Goal: Task Accomplishment & Management: Manage account settings

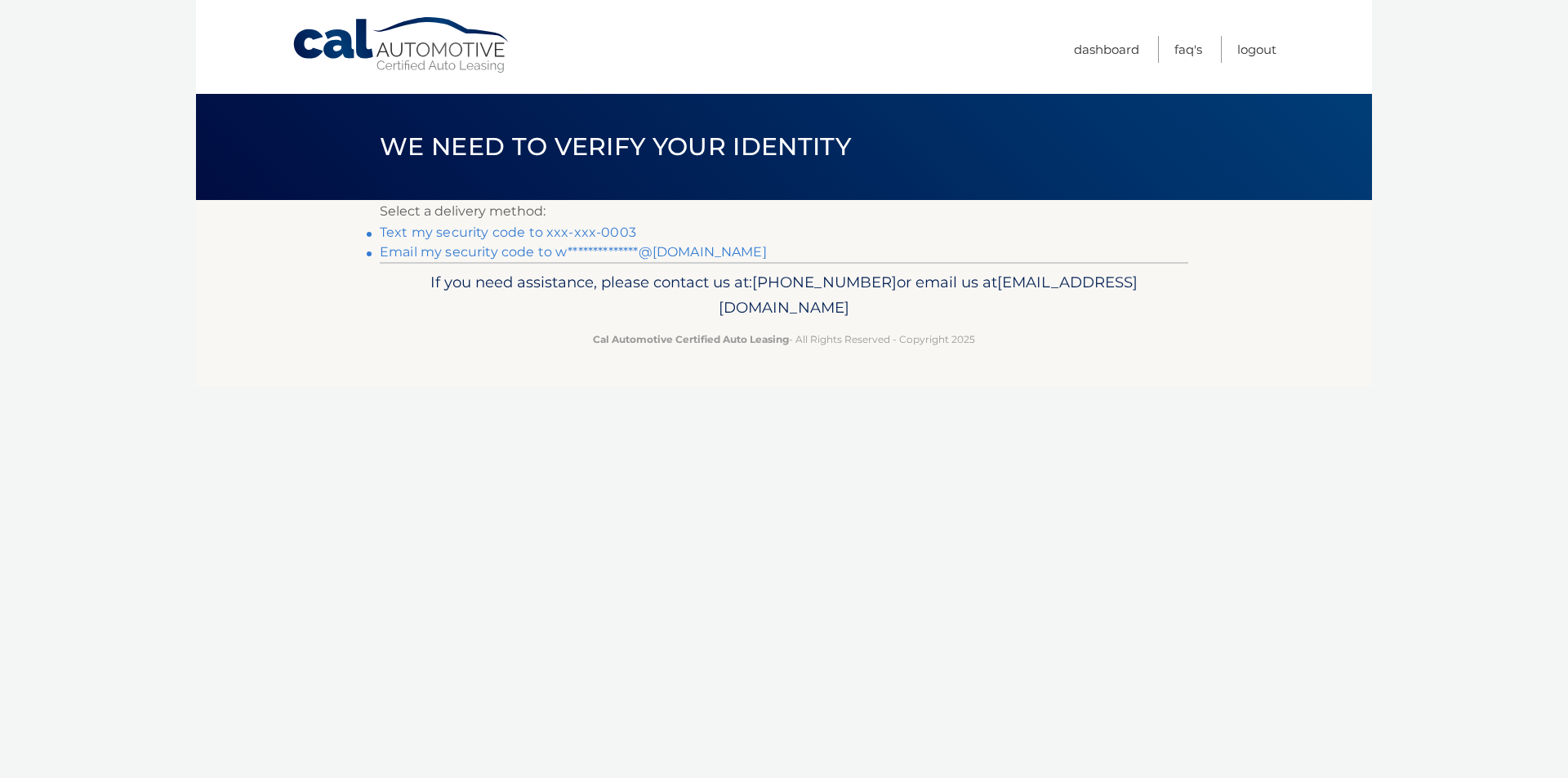
click at [423, 231] on link "Text my security code to xxx-xxx-0003" at bounding box center [508, 232] width 257 height 15
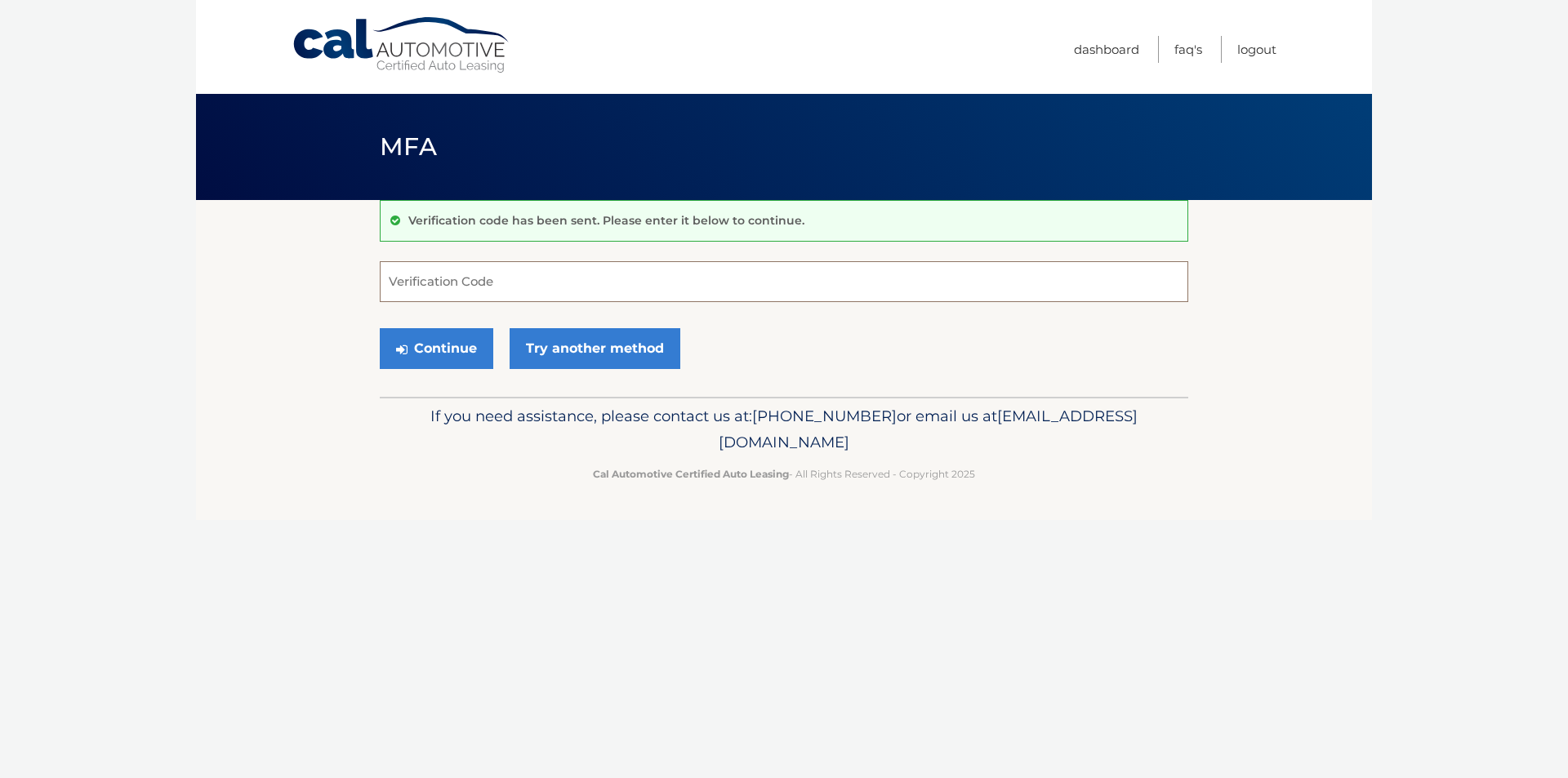
click at [400, 274] on input "Verification Code" at bounding box center [784, 282] width 808 height 41
type input "364394"
click at [446, 347] on button "Continue" at bounding box center [436, 348] width 114 height 41
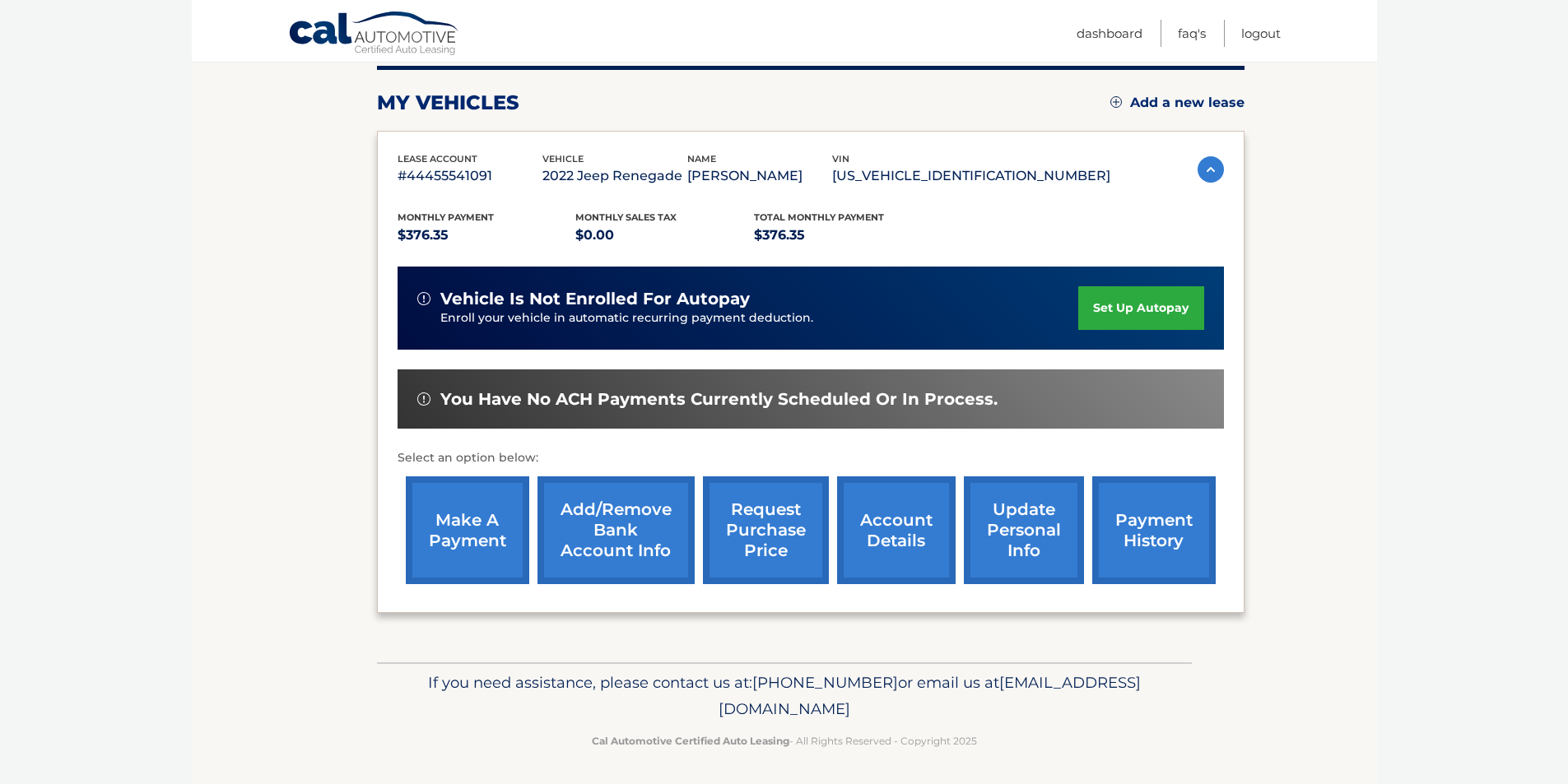
scroll to position [213, 0]
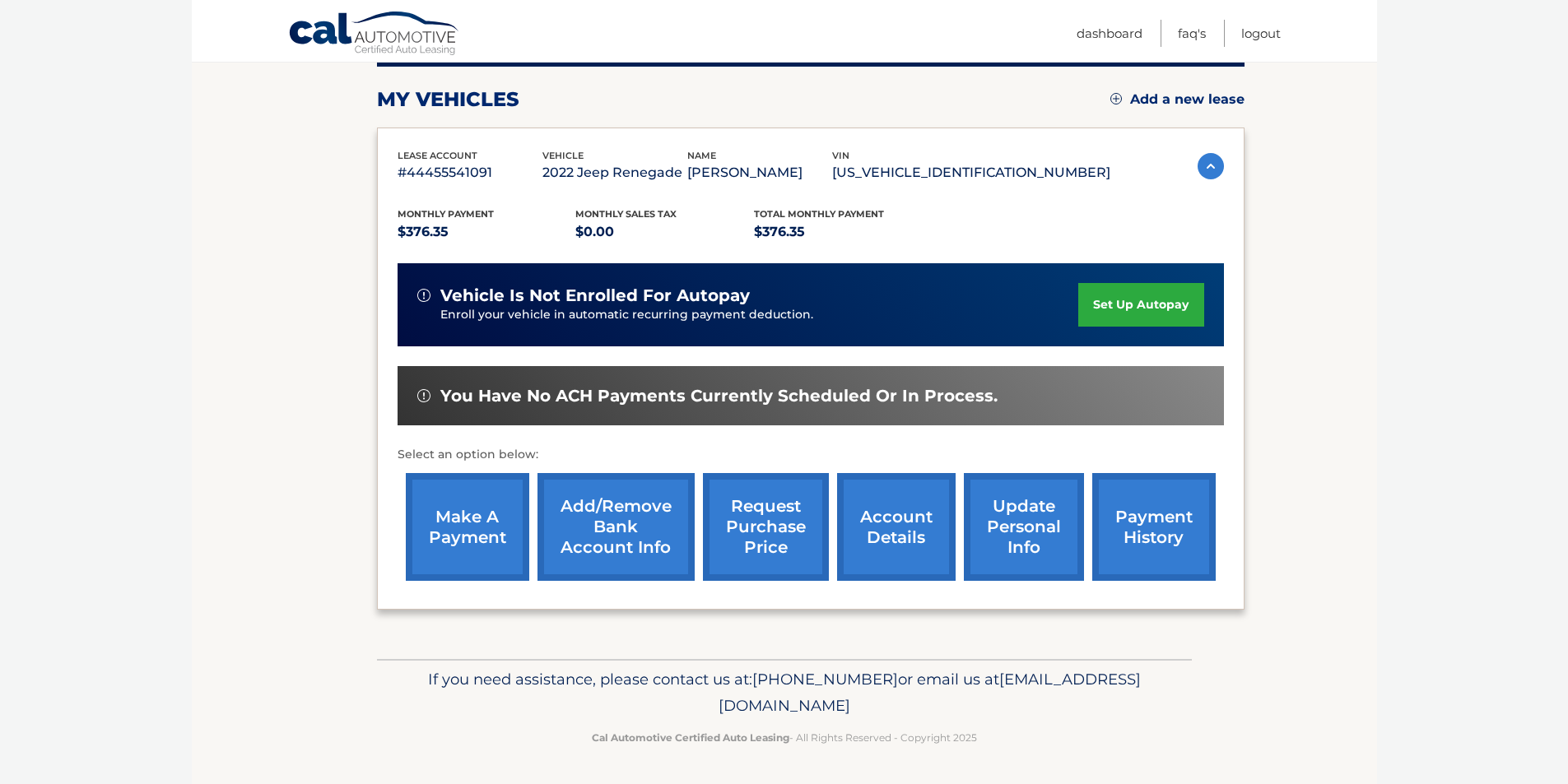
click at [463, 541] on link "make a payment" at bounding box center [467, 527] width 123 height 108
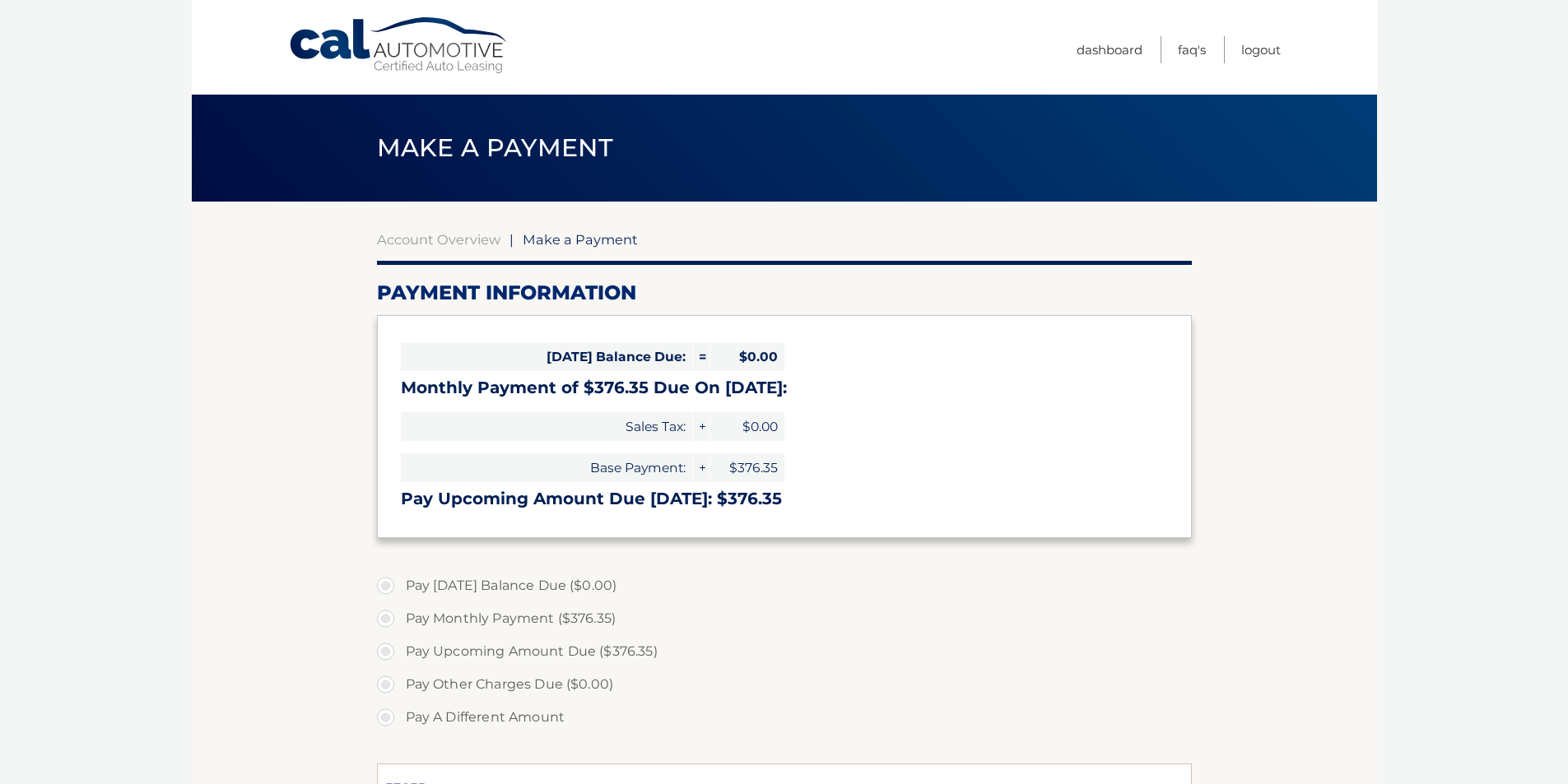
select select "ZGMzMDU1M2QtZWFmYy00YjIwLWExZjctNWNjMDY4OGZmNjY0"
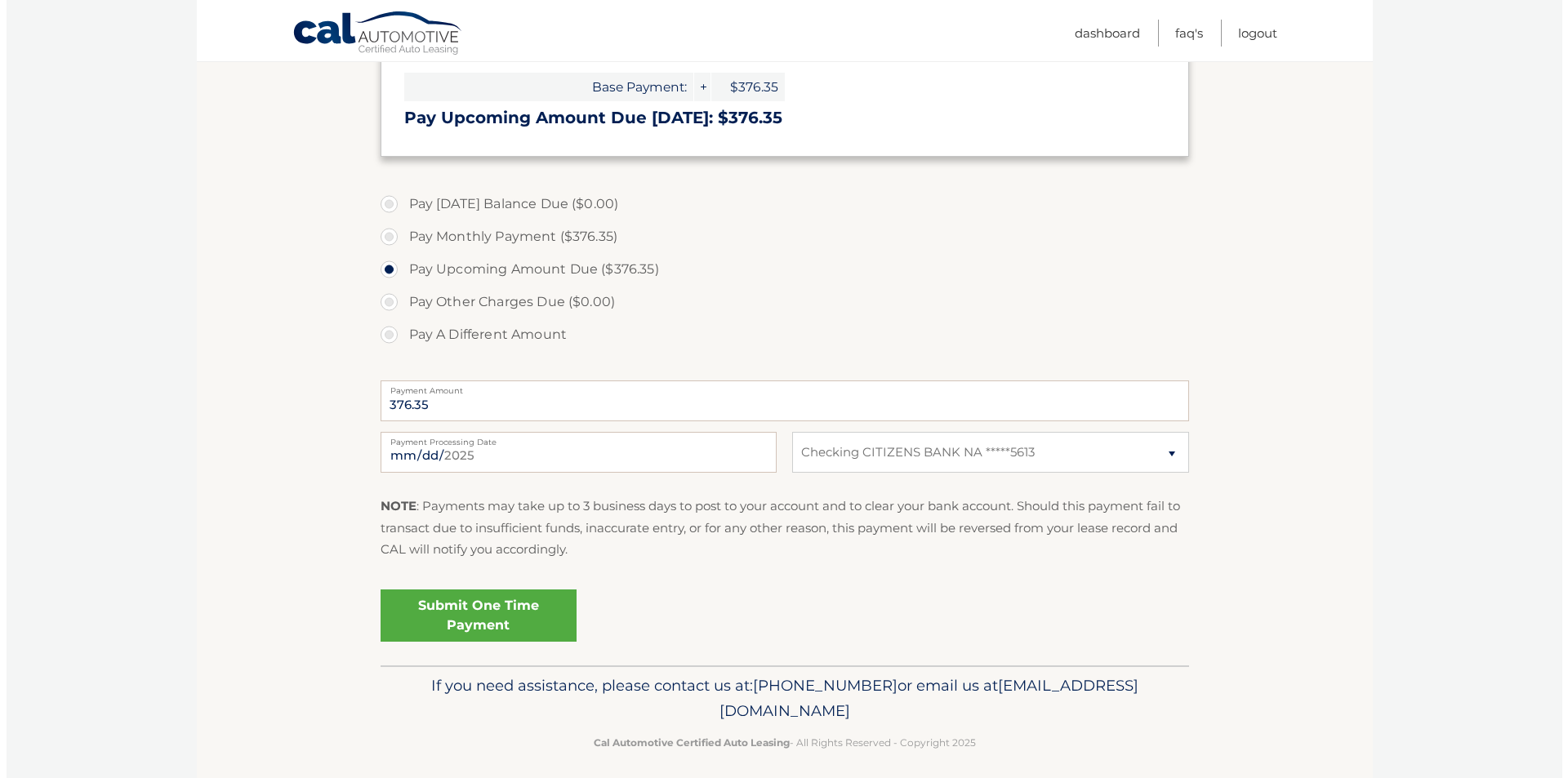
scroll to position [389, 0]
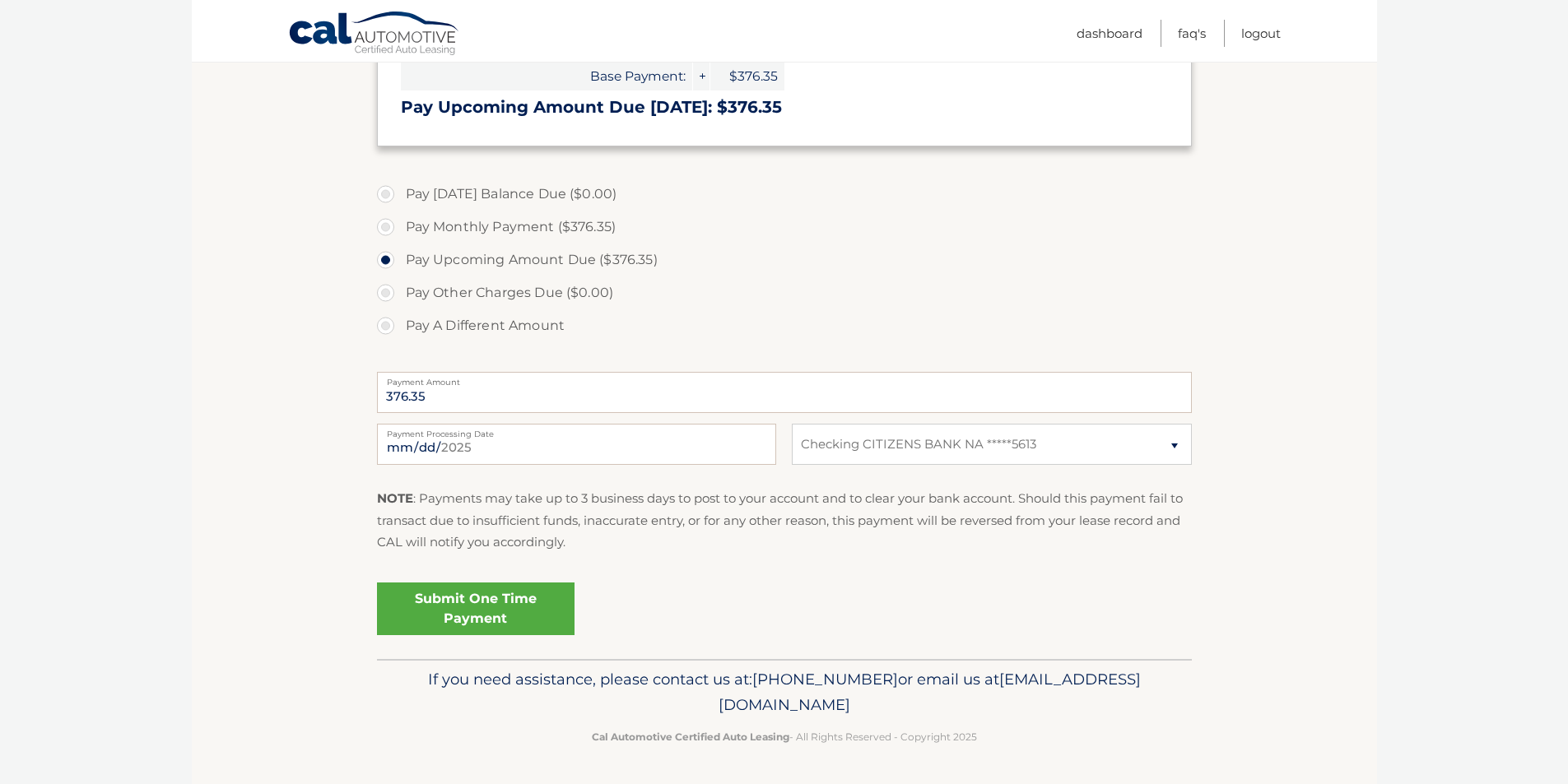
click at [464, 594] on link "Submit One Time Payment" at bounding box center [475, 609] width 197 height 53
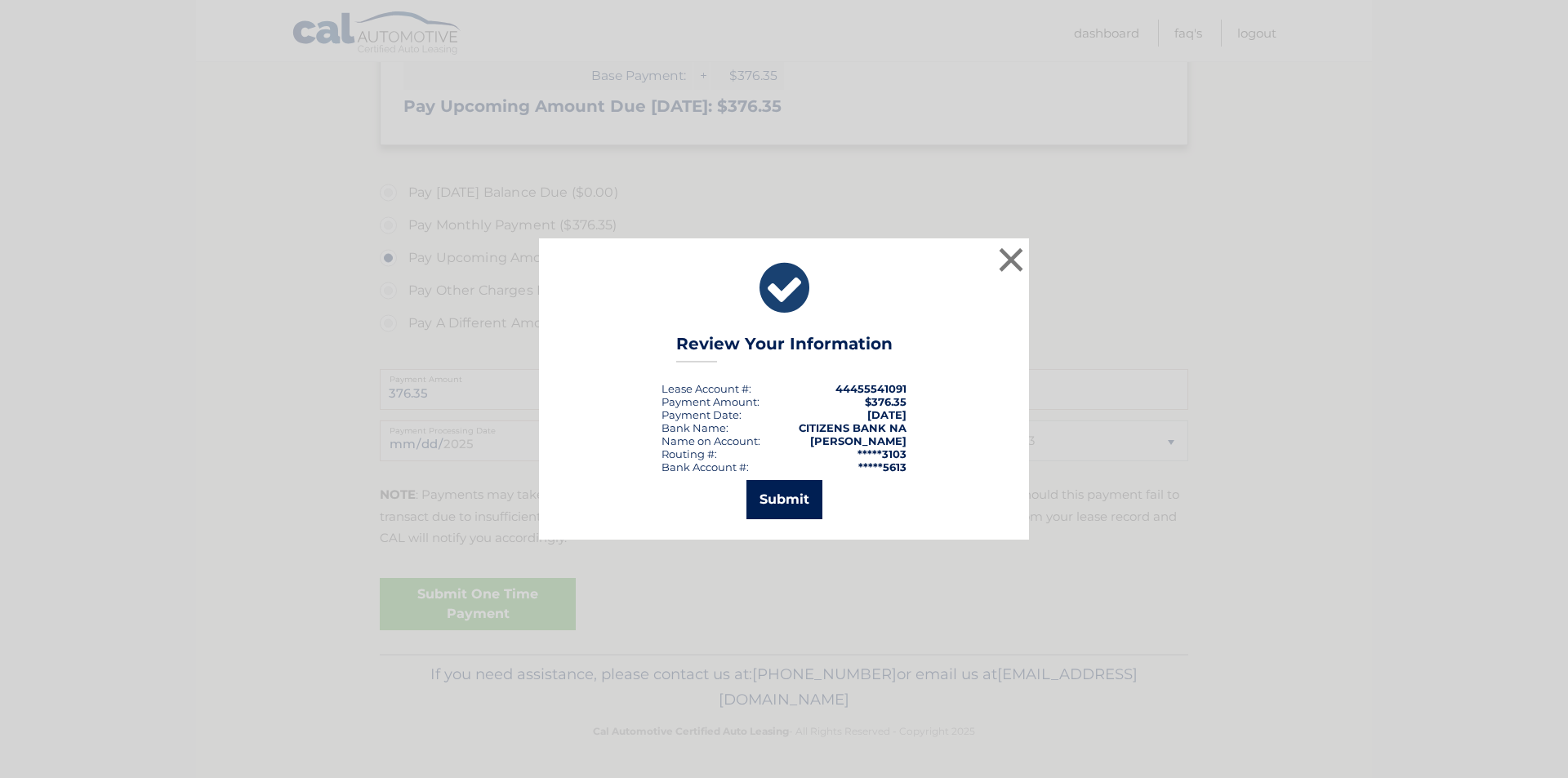
click at [782, 494] on button "Submit" at bounding box center [785, 500] width 76 height 39
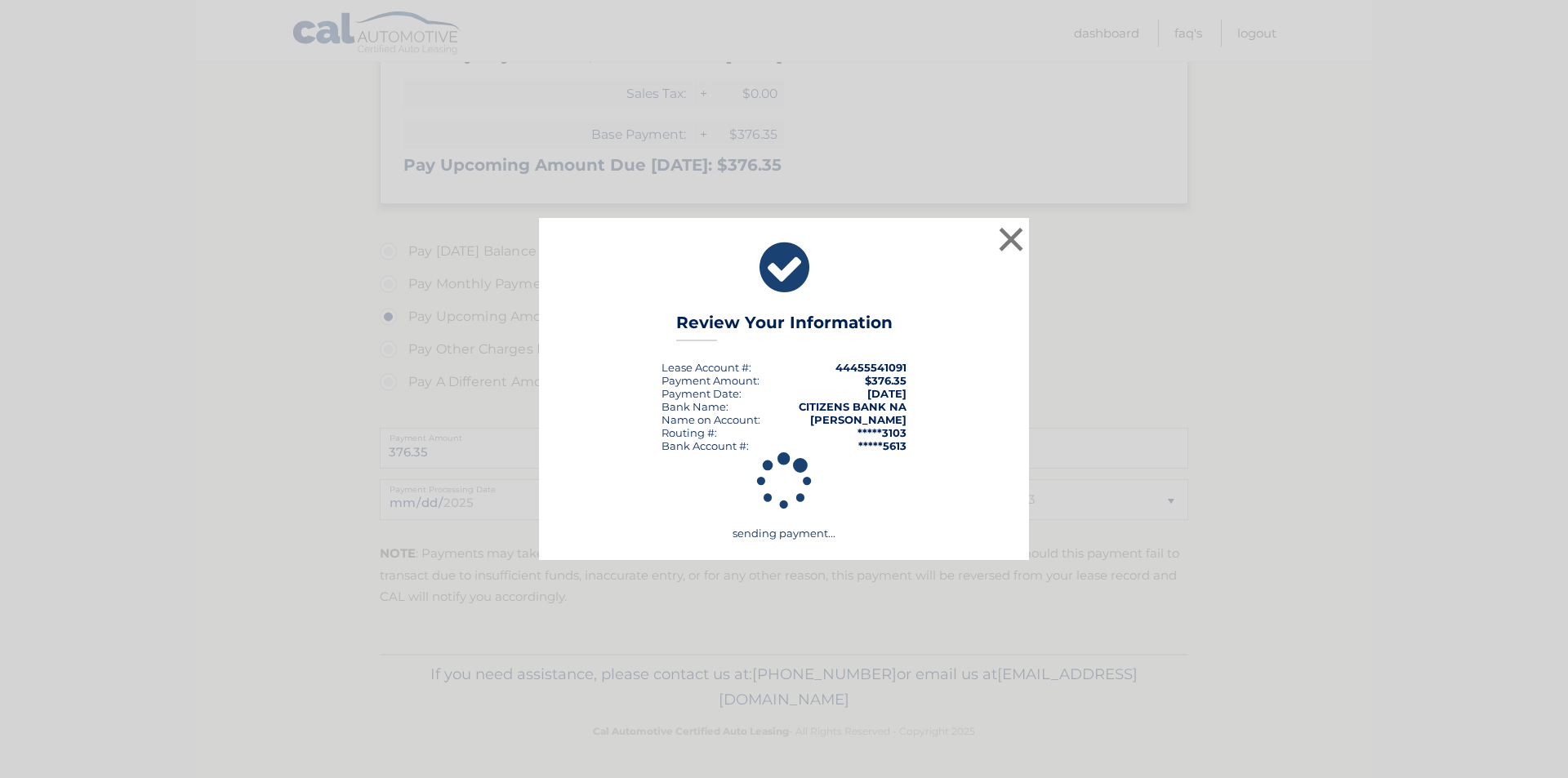
scroll to position [330, 0]
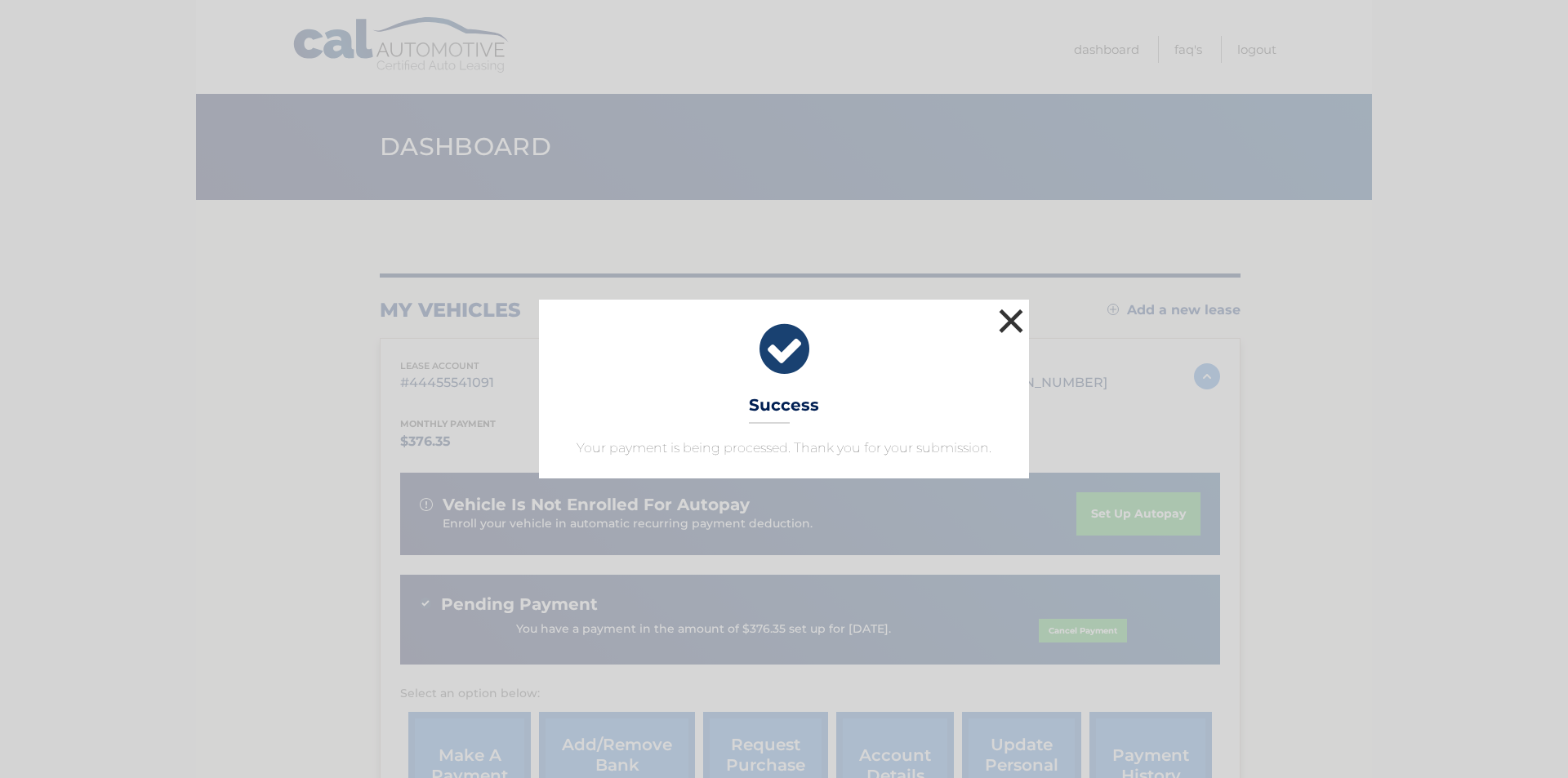
click at [1014, 322] on button "×" at bounding box center [1011, 321] width 33 height 33
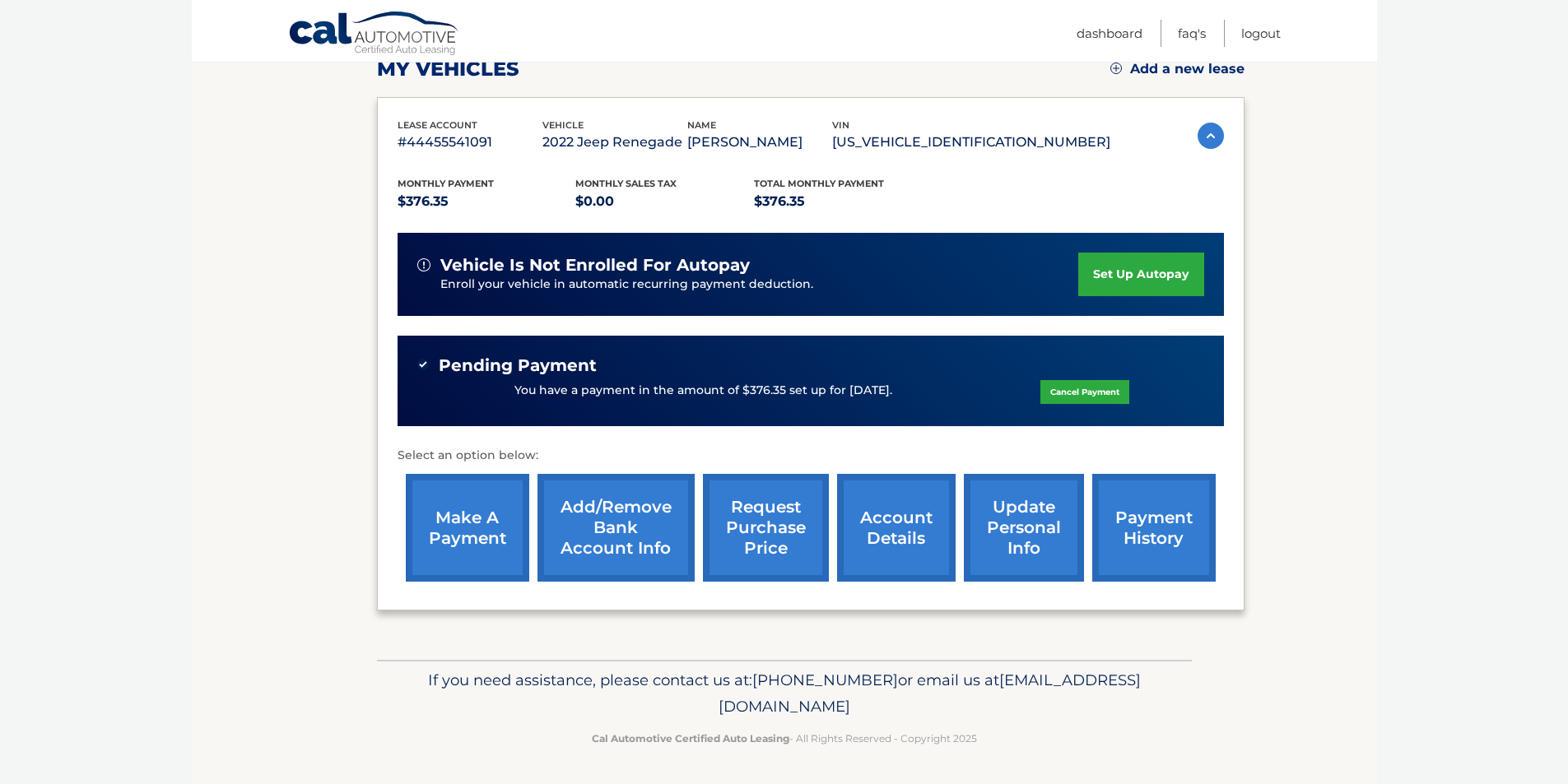
scroll to position [244, 0]
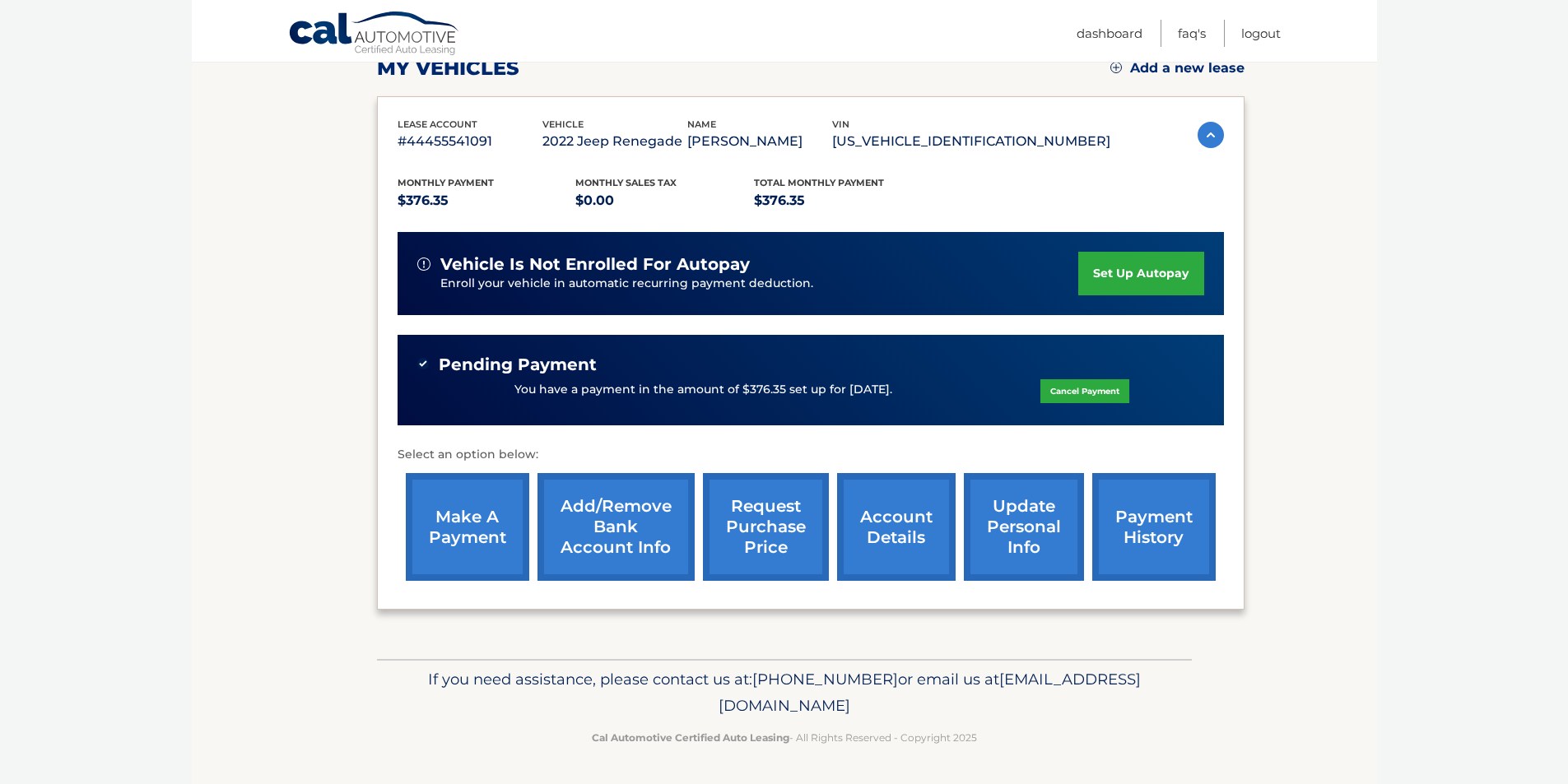
click at [1150, 527] on link "payment history" at bounding box center [1153, 527] width 123 height 108
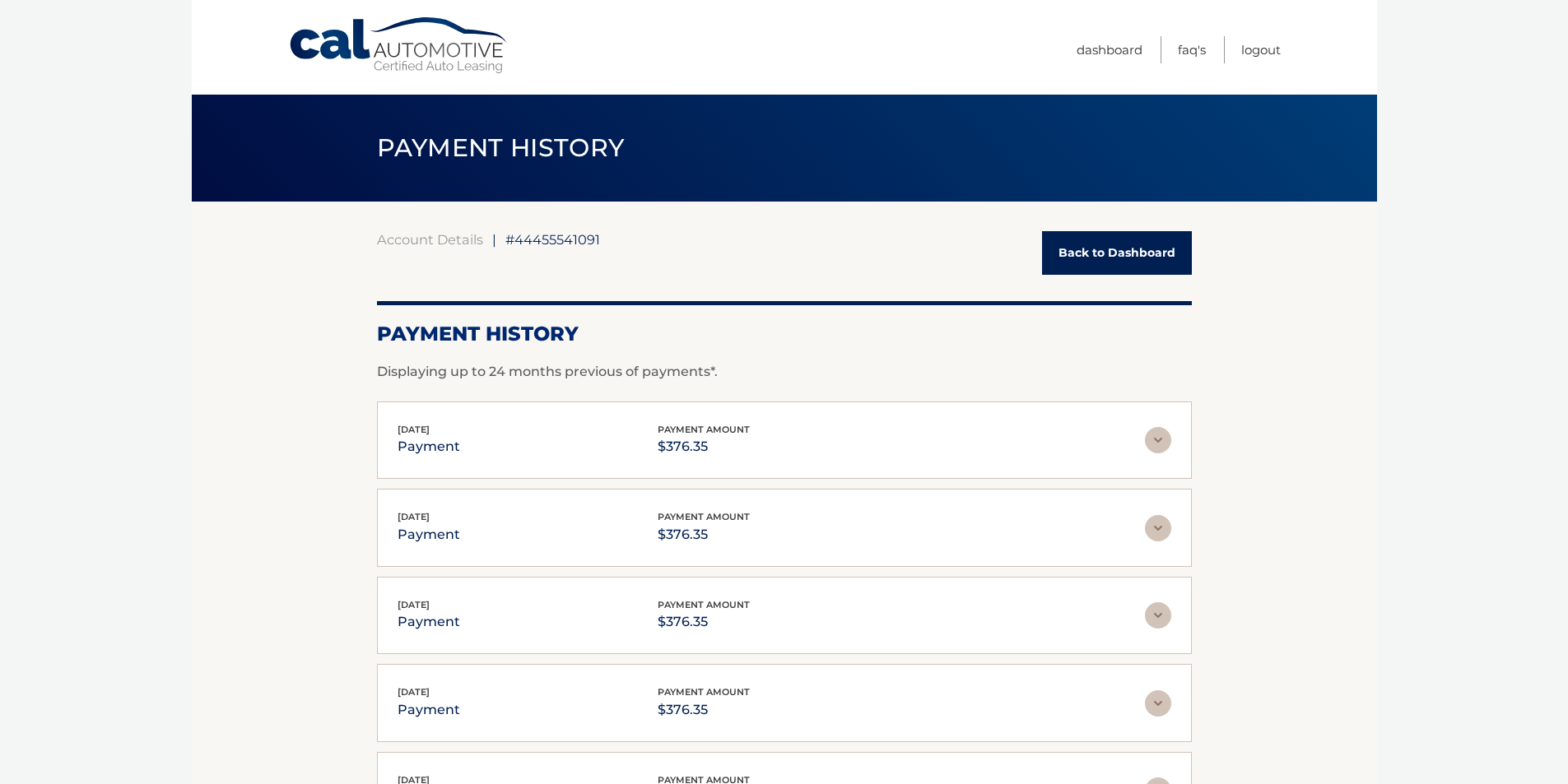
click at [1108, 245] on link "Back to Dashboard" at bounding box center [1116, 253] width 150 height 43
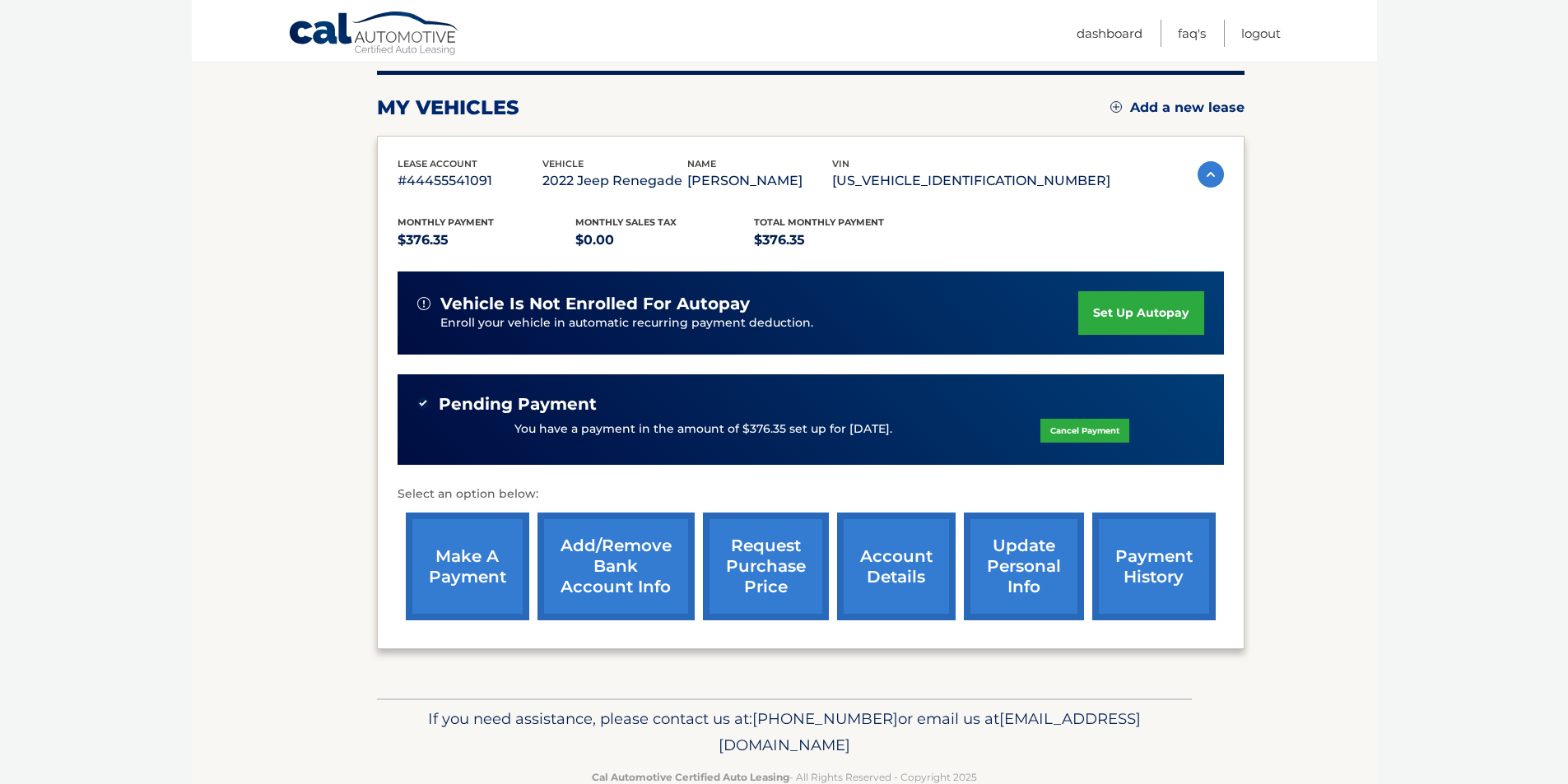
scroll to position [244, 0]
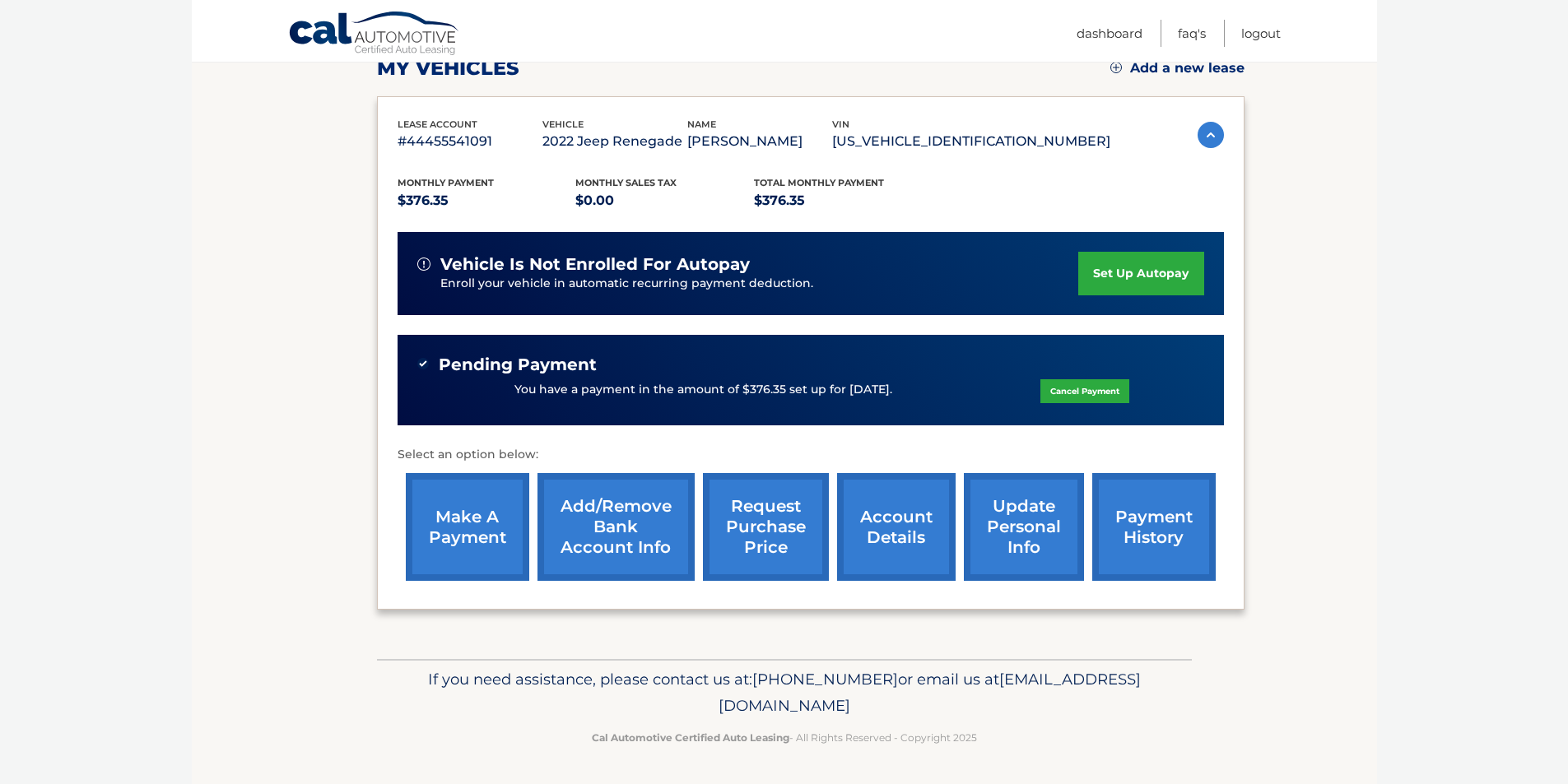
click at [761, 531] on link "request purchase price" at bounding box center [766, 527] width 126 height 108
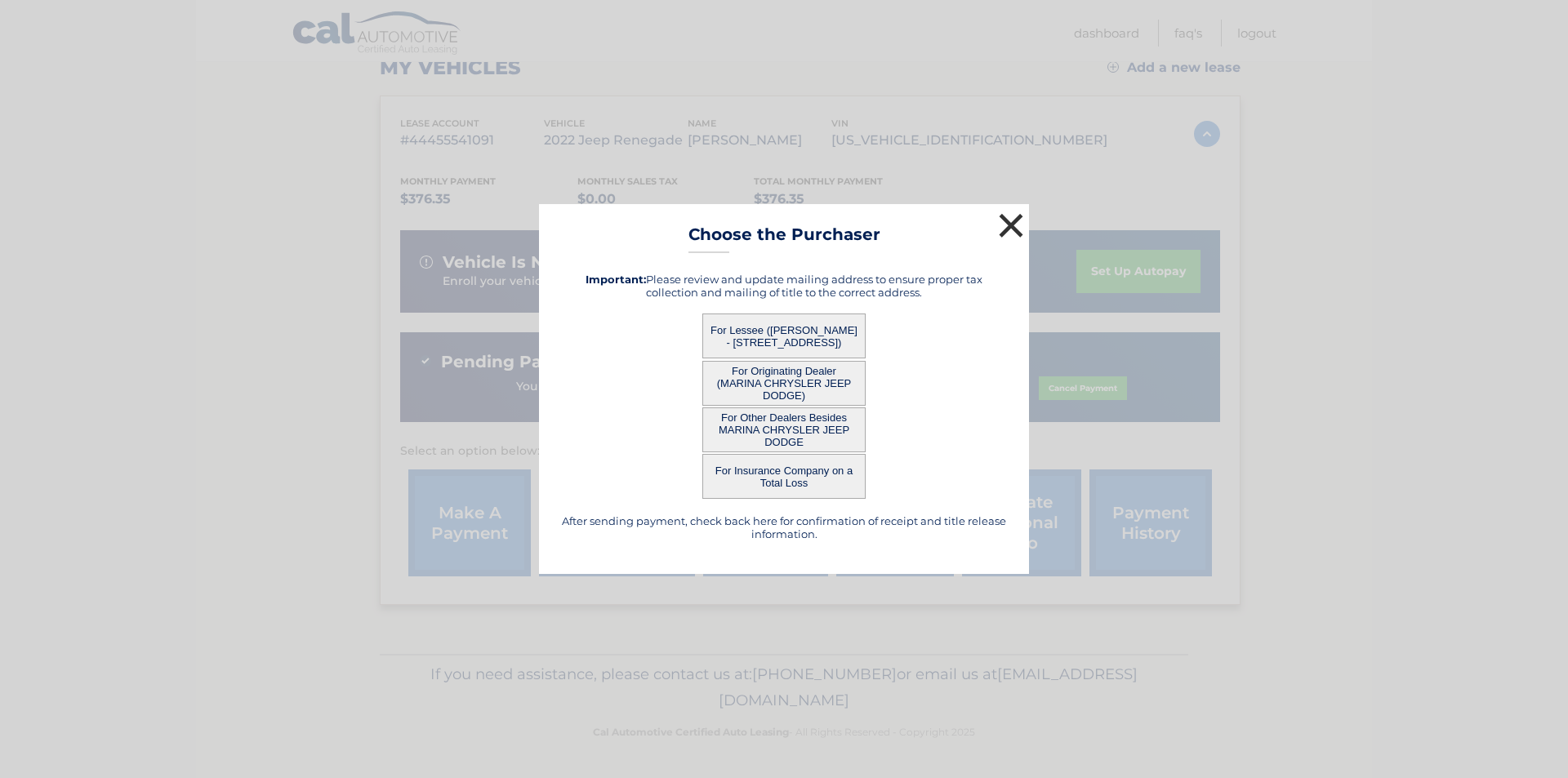
click at [1018, 224] on button "×" at bounding box center [1011, 225] width 33 height 33
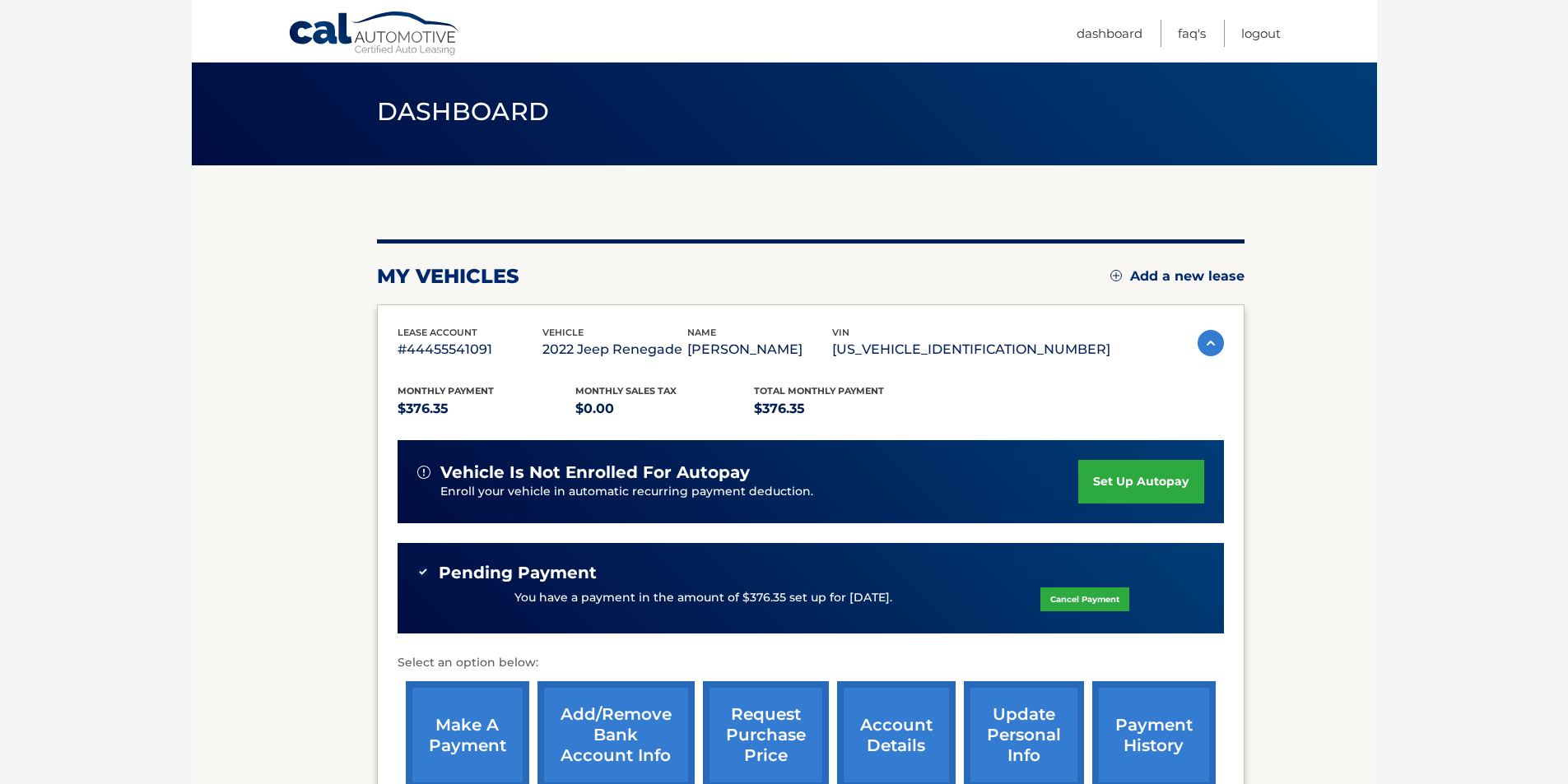
scroll to position [0, 0]
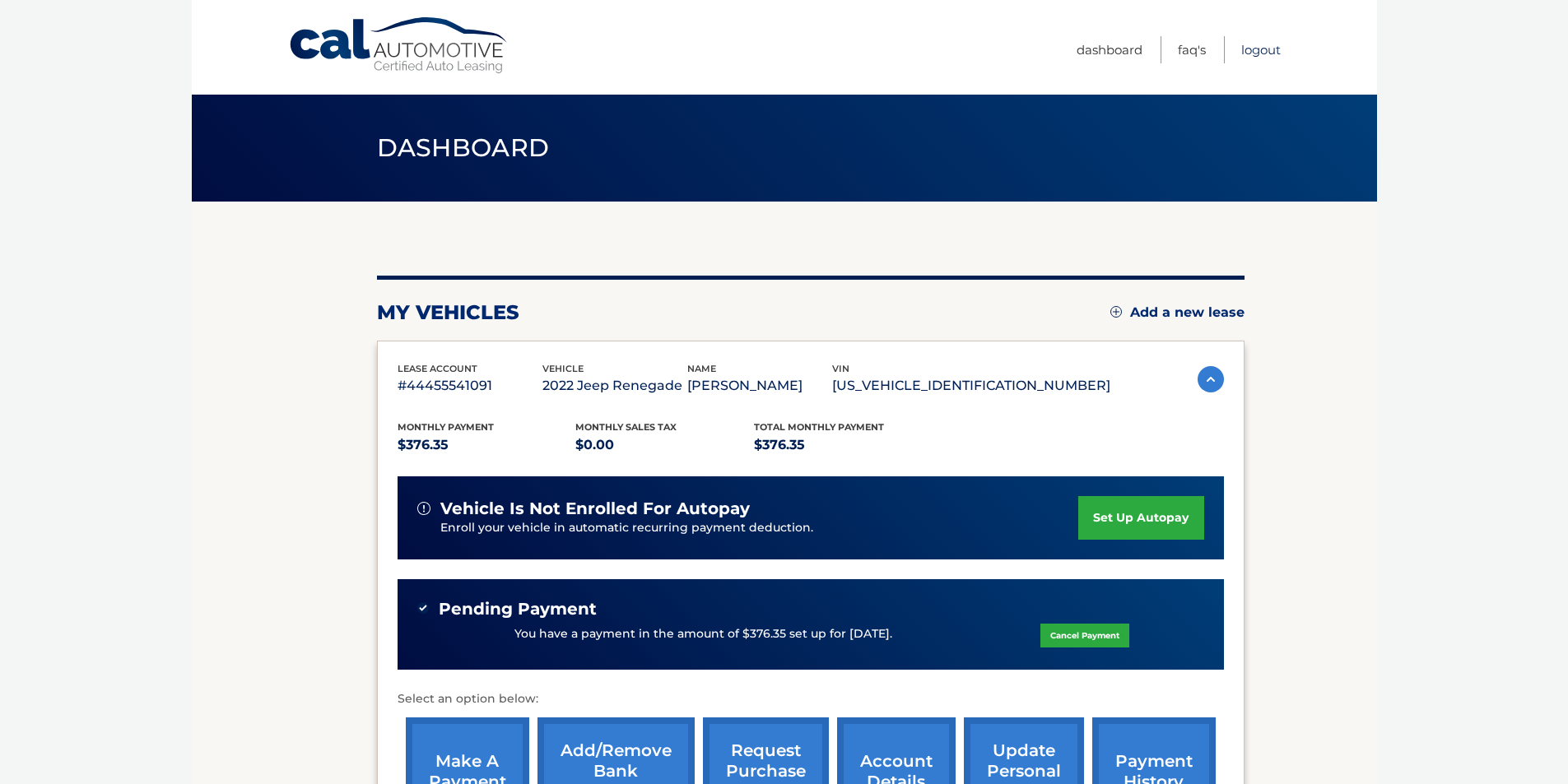
click at [1254, 48] on link "Logout" at bounding box center [1261, 50] width 39 height 27
